Goal: Task Accomplishment & Management: Use online tool/utility

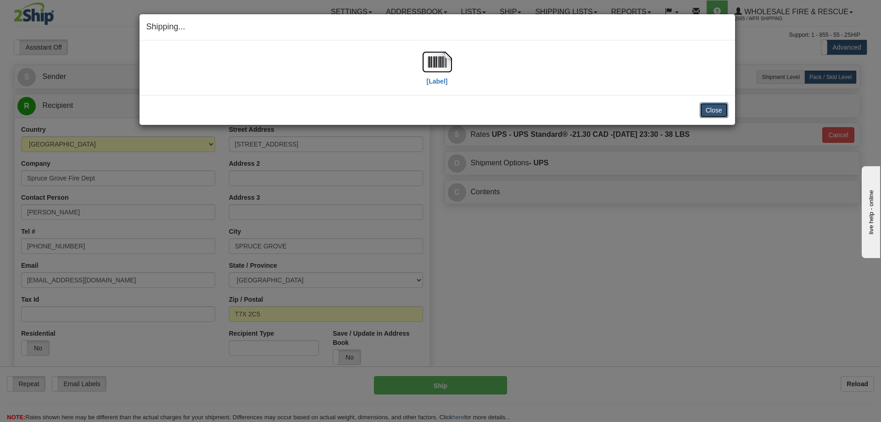
click at [718, 110] on button "Close" at bounding box center [714, 110] width 28 height 16
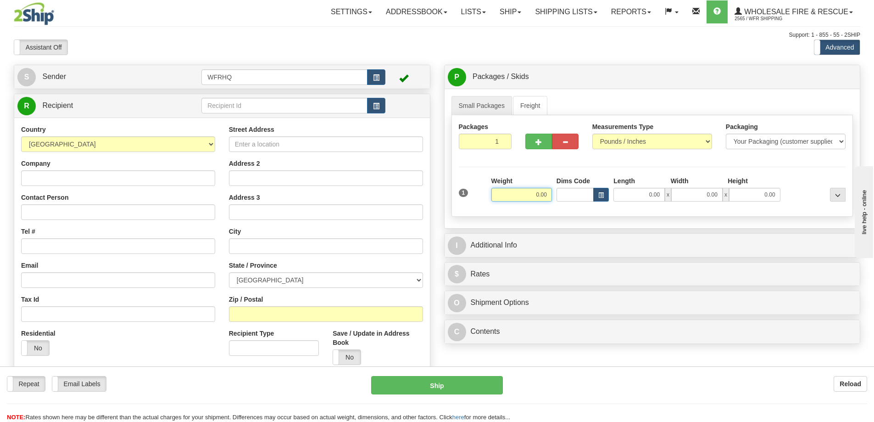
drag, startPoint x: 526, startPoint y: 197, endPoint x: 631, endPoint y: 194, distance: 105.1
click at [632, 197] on div "1 Weight 0.00 Dims Code 0.00" at bounding box center [652, 192] width 392 height 33
type input "24.00"
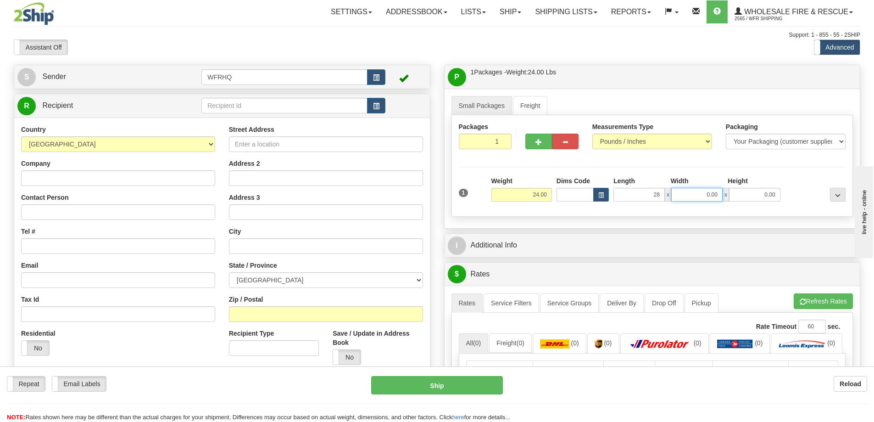
type input "28.00"
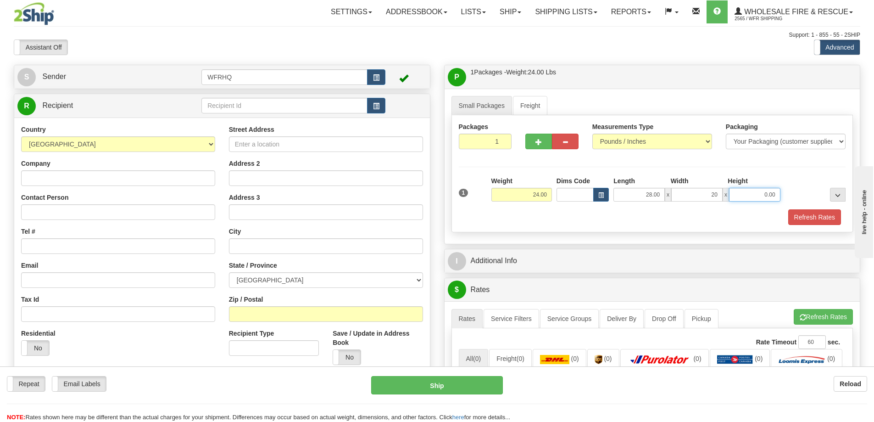
type input "20.00"
type input "6.00"
click at [806, 216] on button "Refresh Rates" at bounding box center [814, 217] width 53 height 16
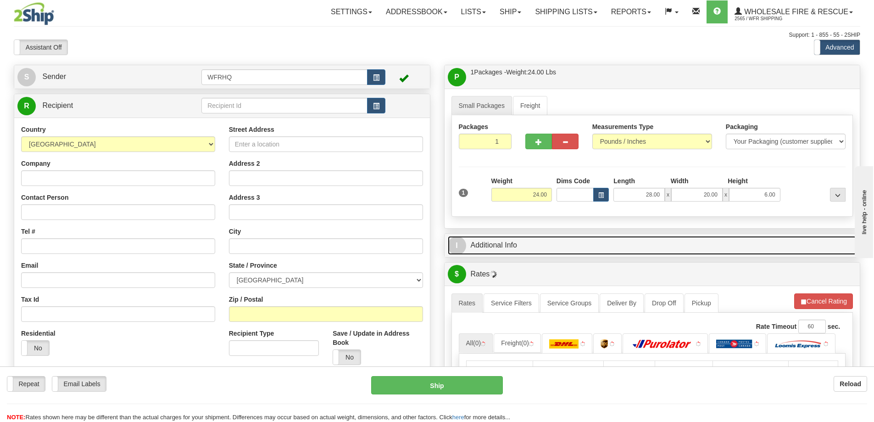
click at [632, 245] on link "I Additional Info" at bounding box center [652, 245] width 409 height 19
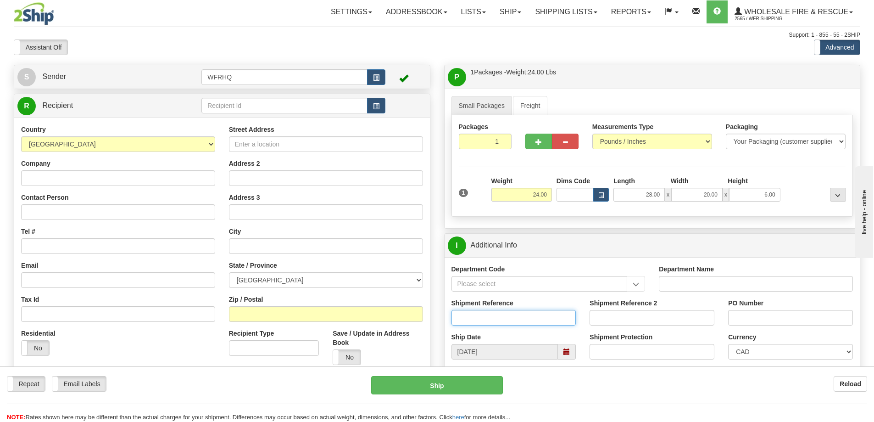
click at [507, 317] on input "Shipment Reference" at bounding box center [513, 318] width 125 height 16
type input "S45476-29980"
type input "HDF-096"
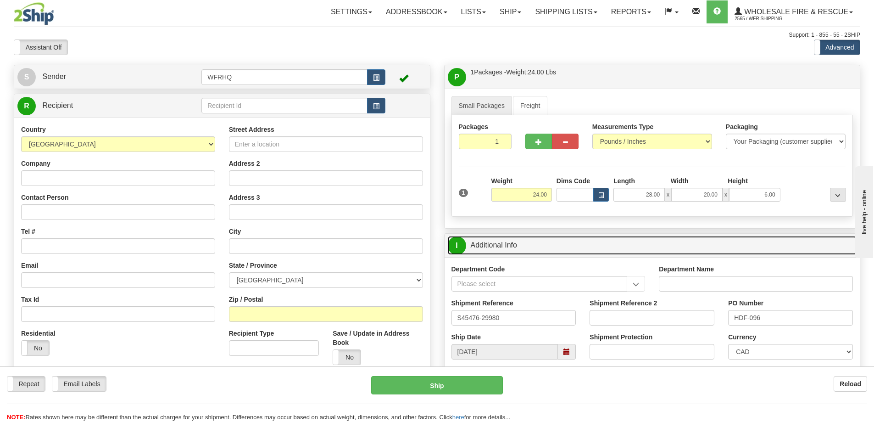
click at [677, 242] on link "I Additional Info" at bounding box center [652, 245] width 409 height 19
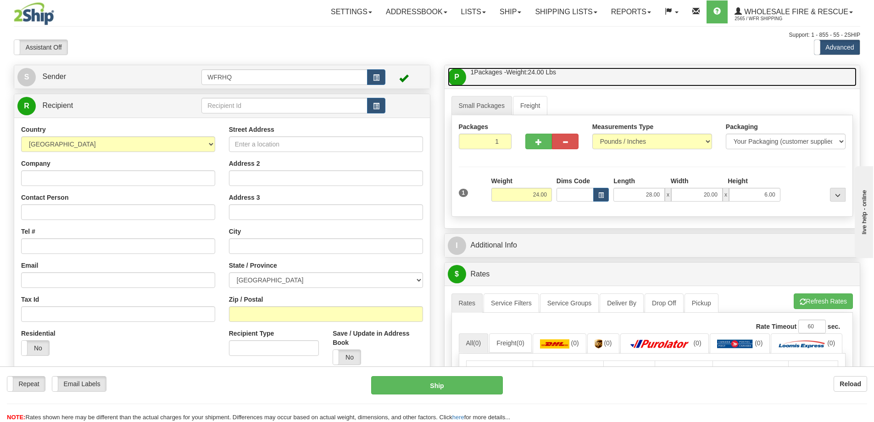
click at [626, 77] on link "P Packages / Skids 1 Packages - Weight: 24.00 Lbs 1 Skids - Weight: NaN Lbs" at bounding box center [652, 76] width 409 height 19
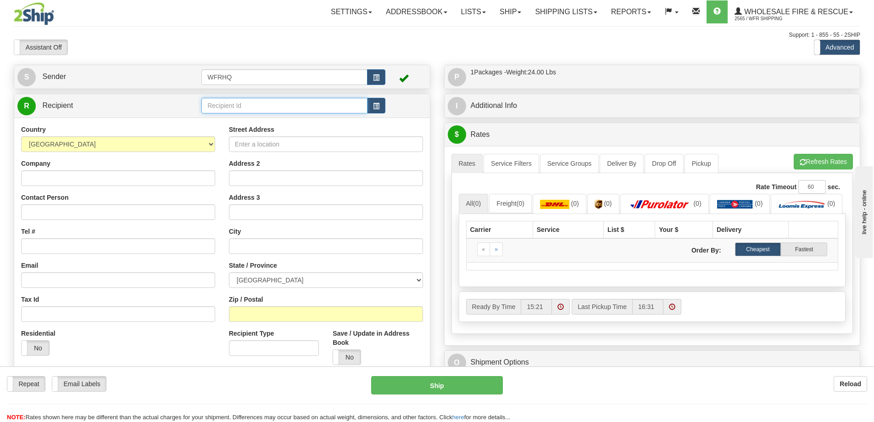
click at [216, 105] on input "text" at bounding box center [284, 106] width 166 height 16
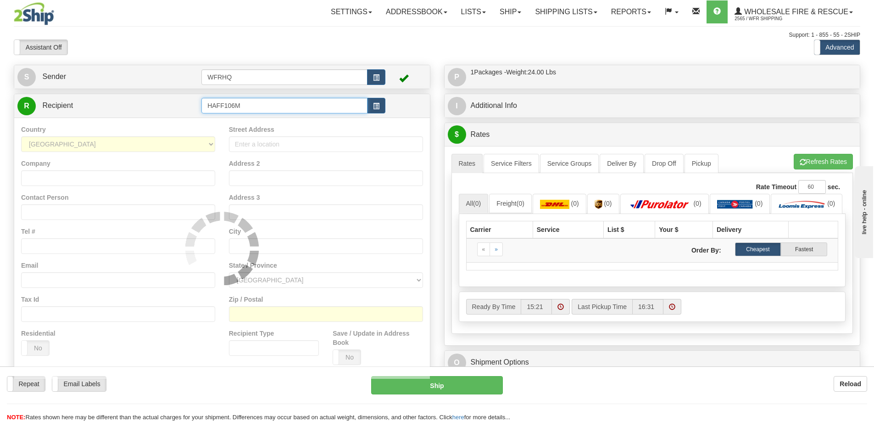
type input "HAFF106M"
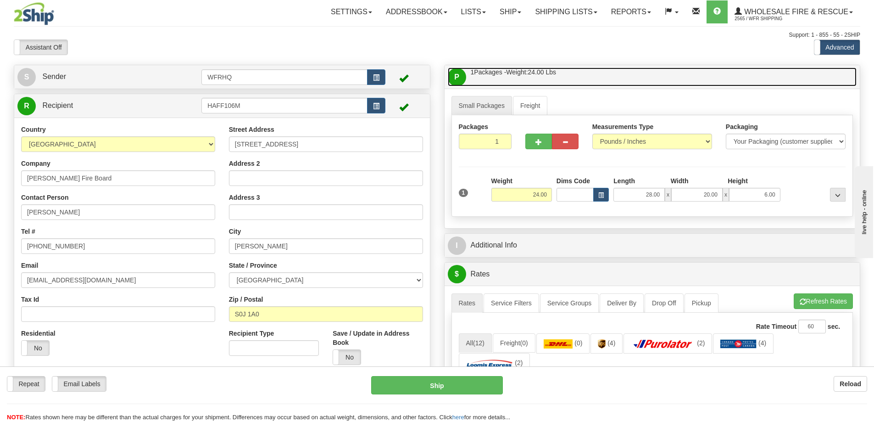
click at [622, 79] on link "P Packages / Skids 1 Packages - Weight: 24.00 Lbs 1 Skids - Weight: NaN Lbs" at bounding box center [652, 76] width 409 height 19
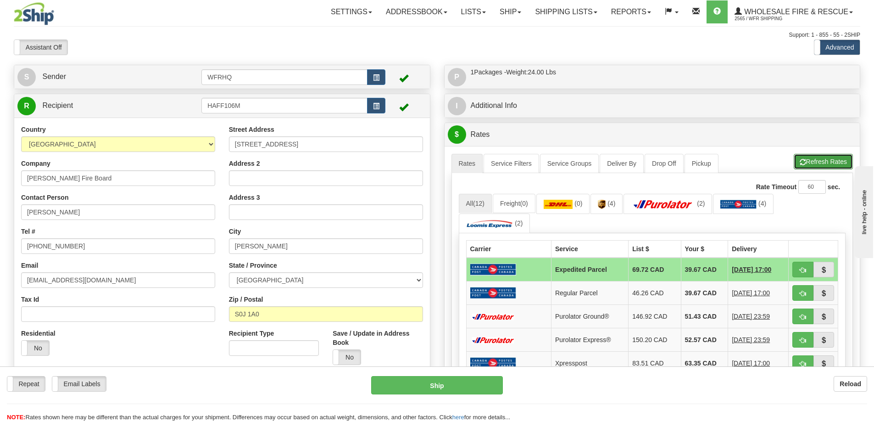
click at [811, 161] on button "Refresh Rates" at bounding box center [823, 162] width 59 height 16
click at [805, 318] on span "button" at bounding box center [803, 317] width 6 height 6
type input "260"
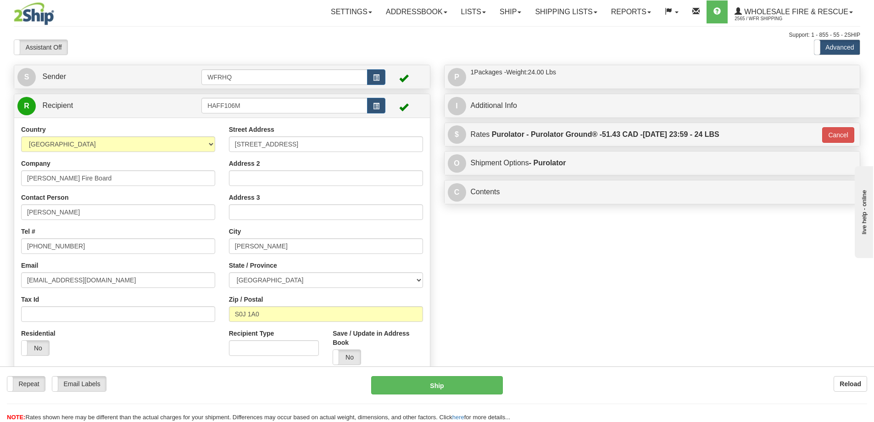
click at [436, 374] on div "Repeat Repeat Email Labels Email Labels Edit Reload Ship Reload NOTE: here" at bounding box center [437, 394] width 874 height 56
click at [444, 394] on button "Ship" at bounding box center [437, 385] width 132 height 18
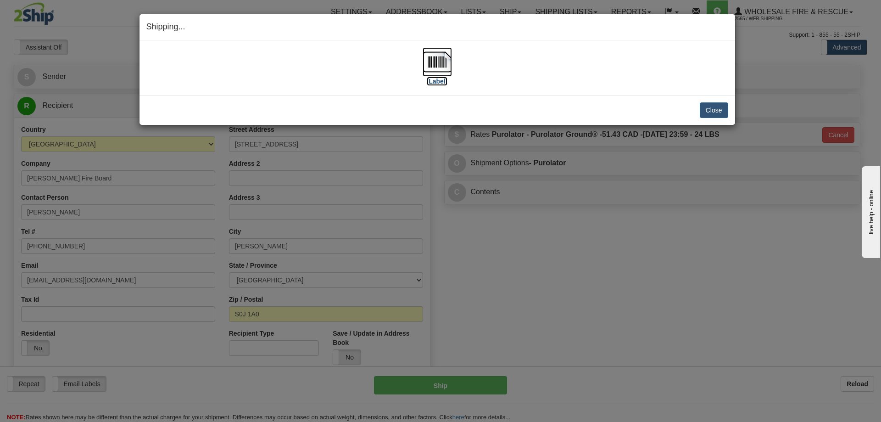
click at [439, 63] on img at bounding box center [436, 61] width 29 height 29
